Goal: Navigation & Orientation: Find specific page/section

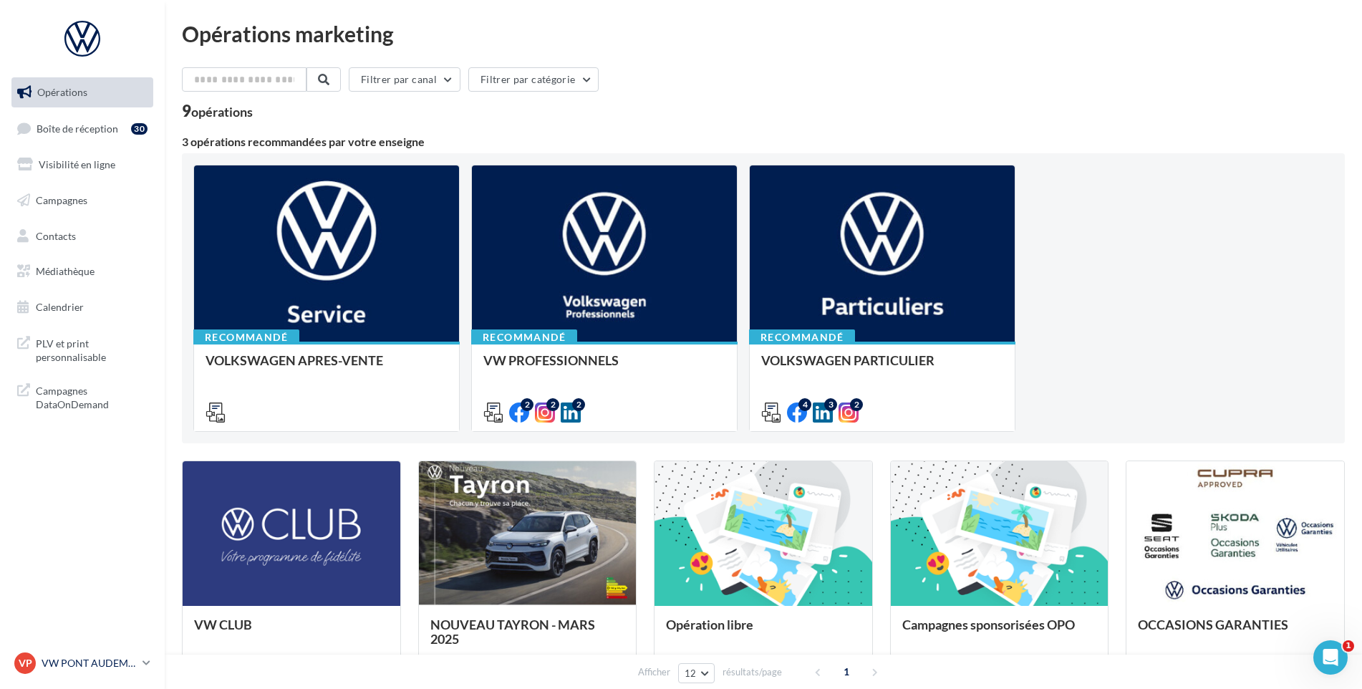
click at [92, 667] on p "VW PONT AUDEMER" at bounding box center [89, 663] width 95 height 14
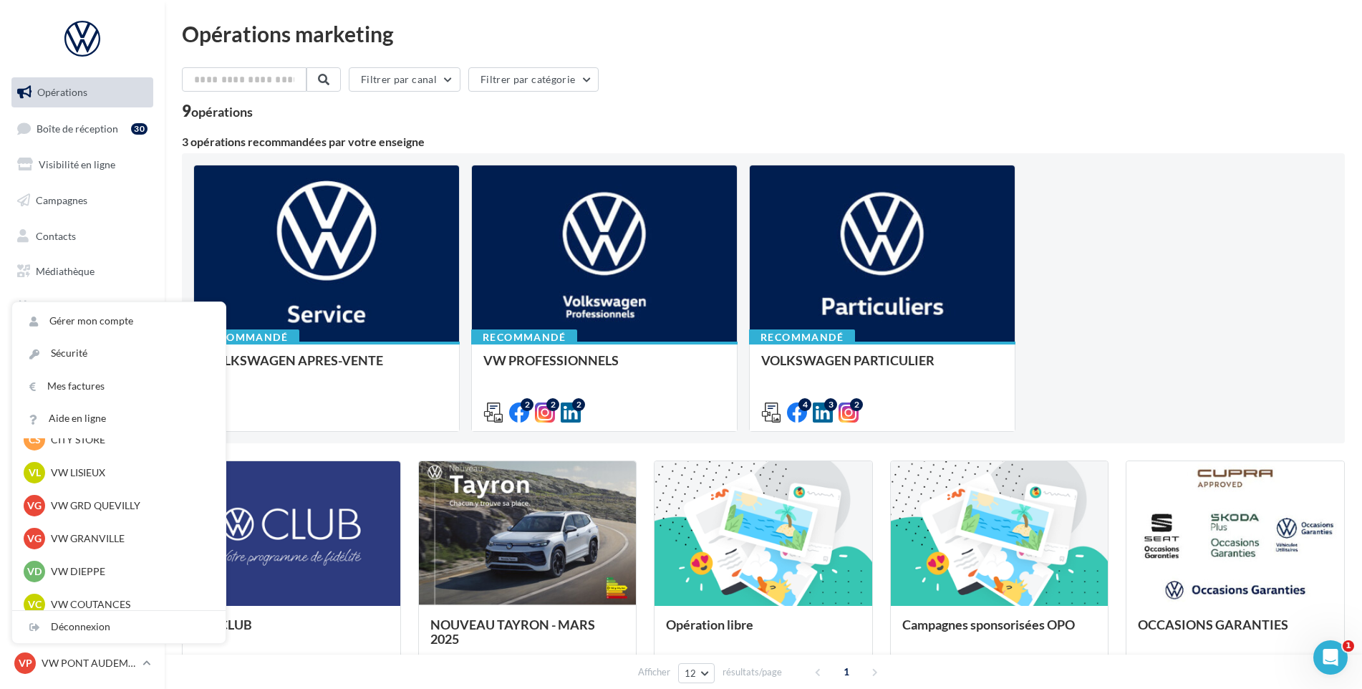
scroll to position [286, 0]
click at [125, 501] on p "VW GRD QUEVILLY" at bounding box center [130, 505] width 158 height 14
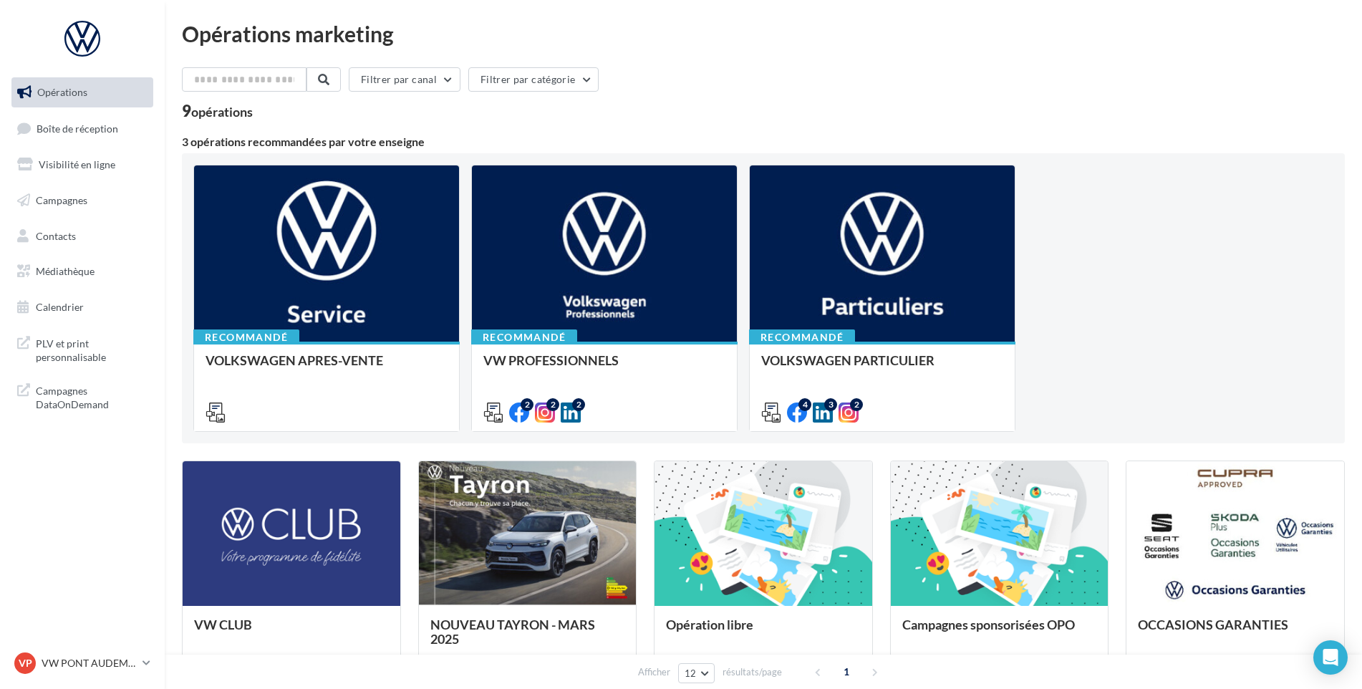
drag, startPoint x: 117, startPoint y: 129, endPoint x: 493, endPoint y: 160, distance: 377.3
click at [117, 129] on link "Boîte de réception" at bounding box center [83, 128] width 148 height 31
